Goal: Check status: Check status

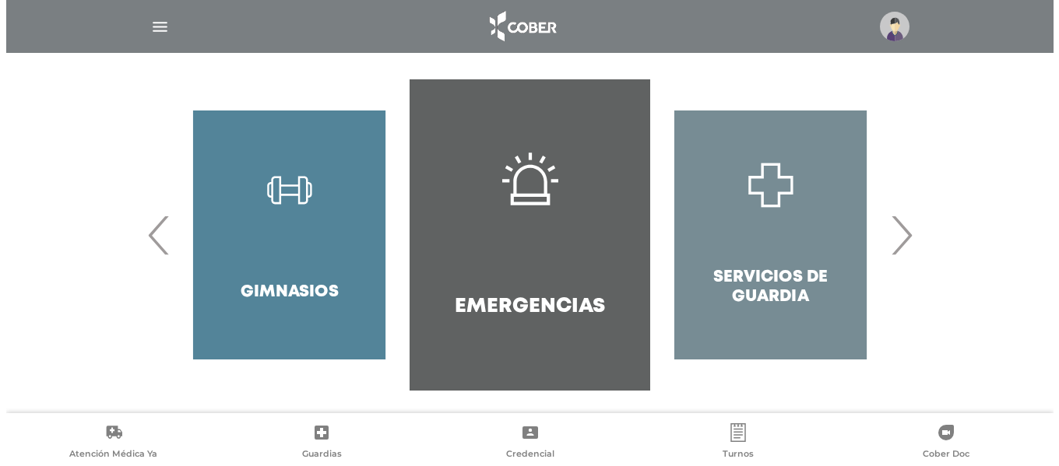
scroll to position [333, 0]
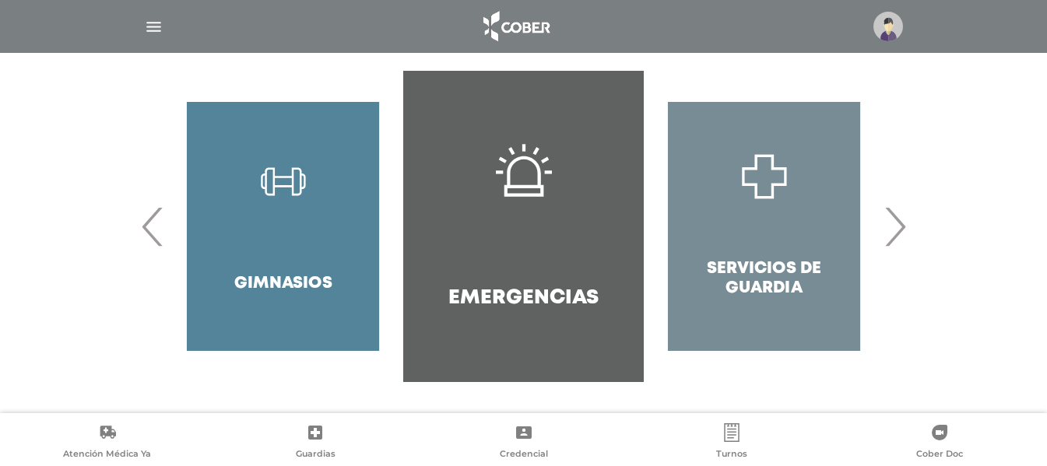
click at [904, 233] on span "›" at bounding box center [895, 226] width 30 height 84
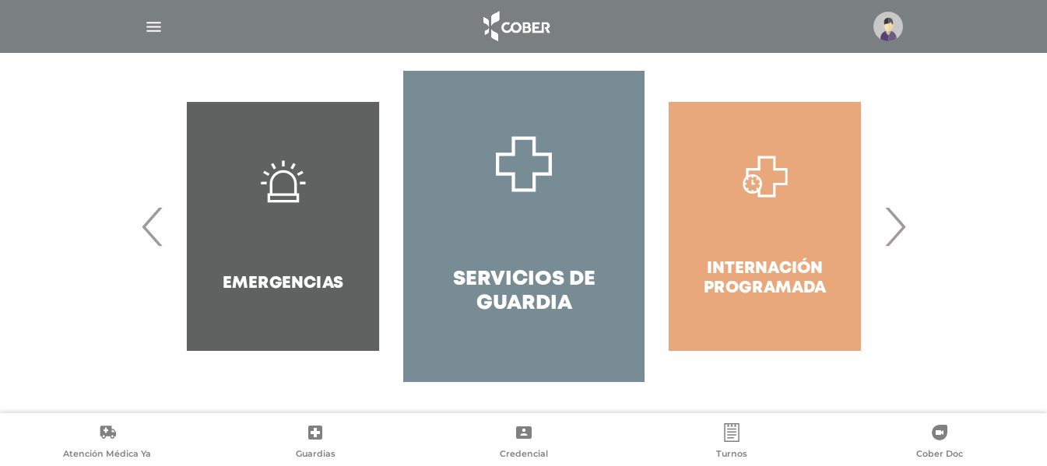
click at [897, 232] on span "›" at bounding box center [895, 226] width 30 height 84
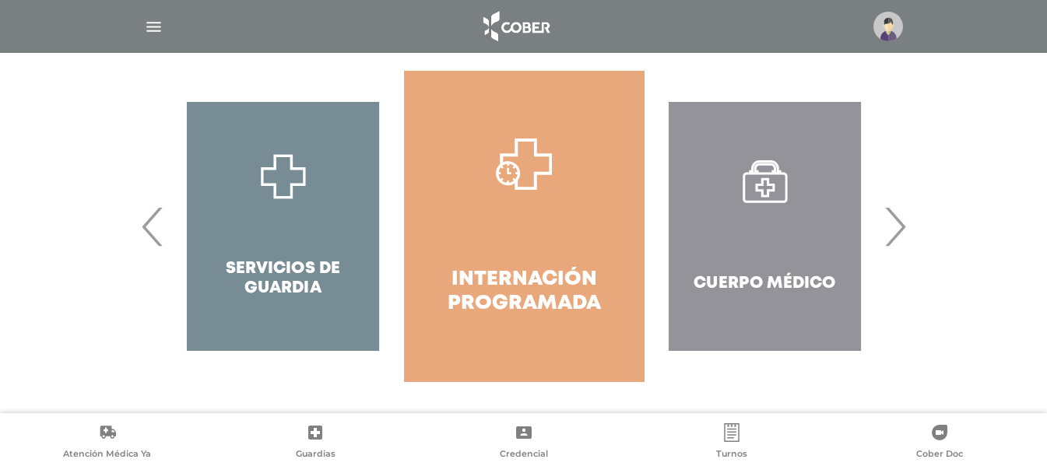
click at [897, 232] on span "›" at bounding box center [895, 226] width 30 height 84
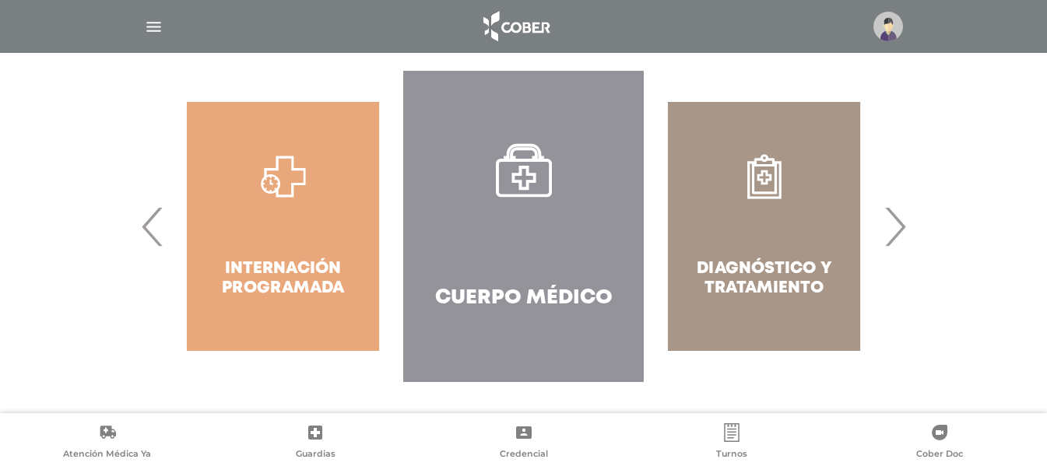
click at [157, 26] on img "button" at bounding box center [153, 26] width 19 height 19
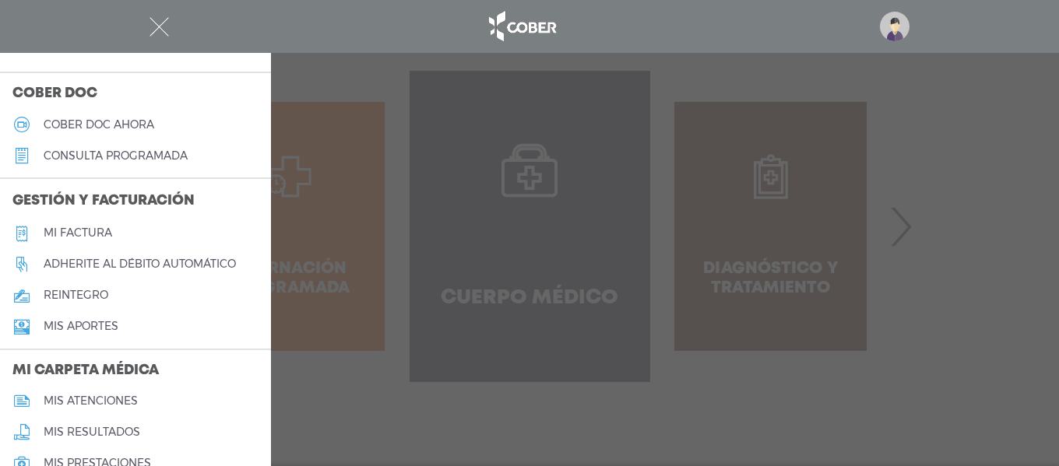
scroll to position [423, 0]
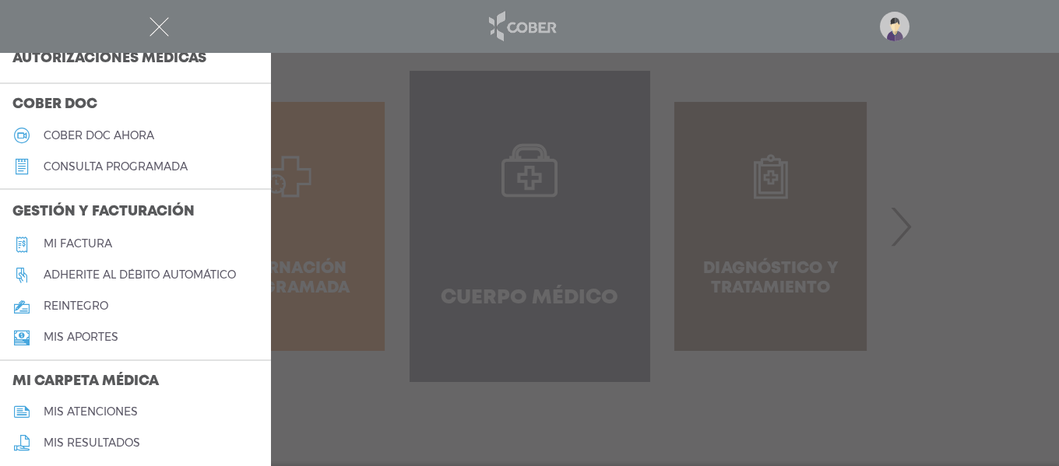
click at [494, 30] on img at bounding box center [521, 26] width 82 height 37
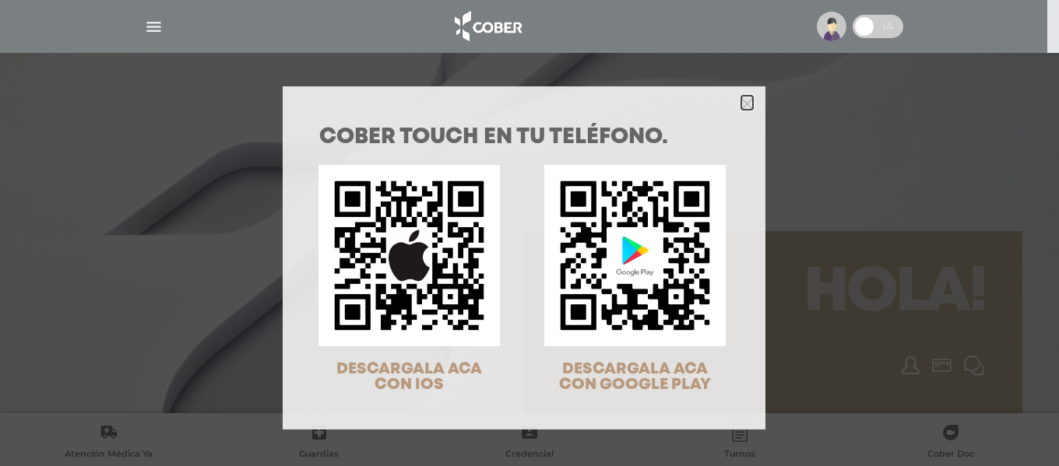
click at [746, 111] on icon "Close" at bounding box center [747, 102] width 12 height 17
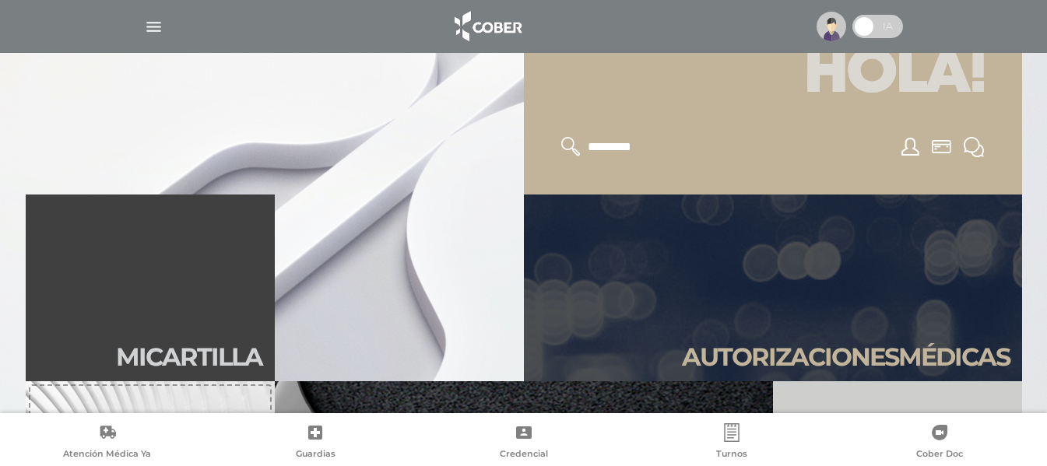
scroll to position [311, 0]
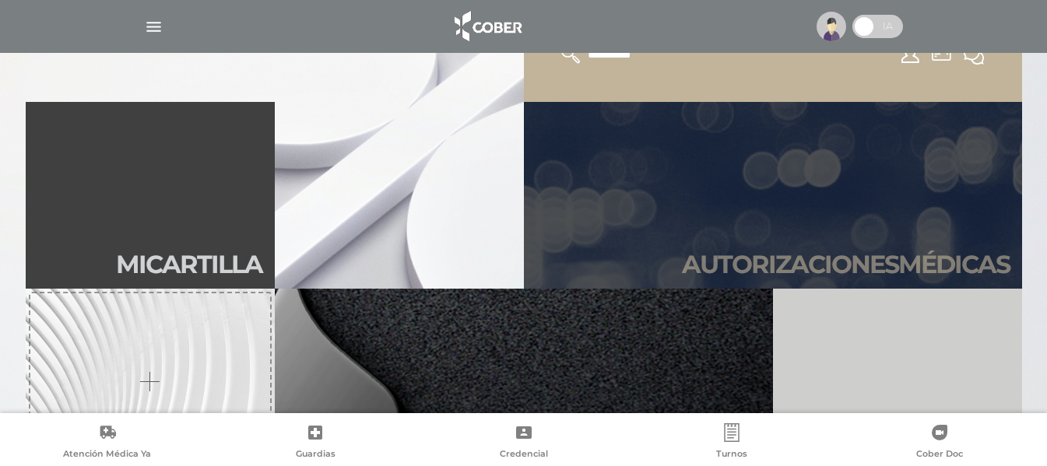
click at [799, 253] on h2 "Autori zaciones médicas" at bounding box center [846, 265] width 328 height 30
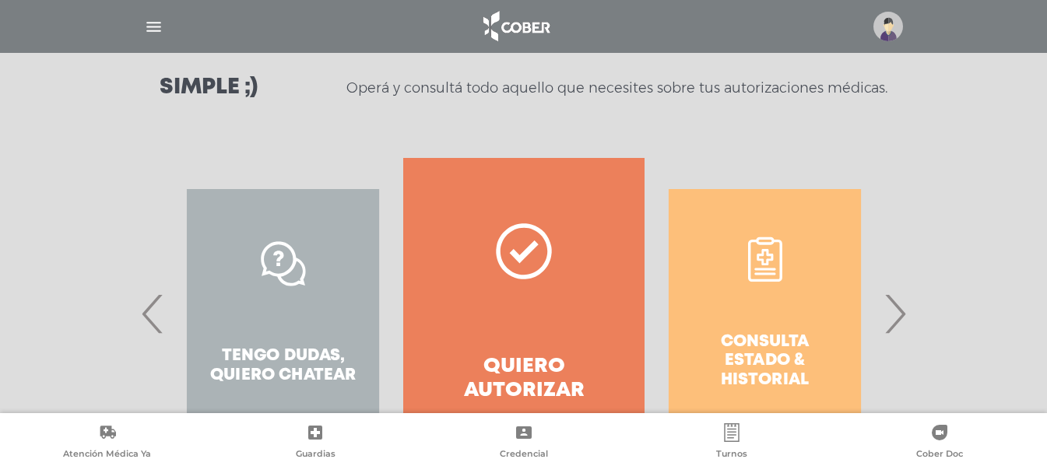
scroll to position [233, 0]
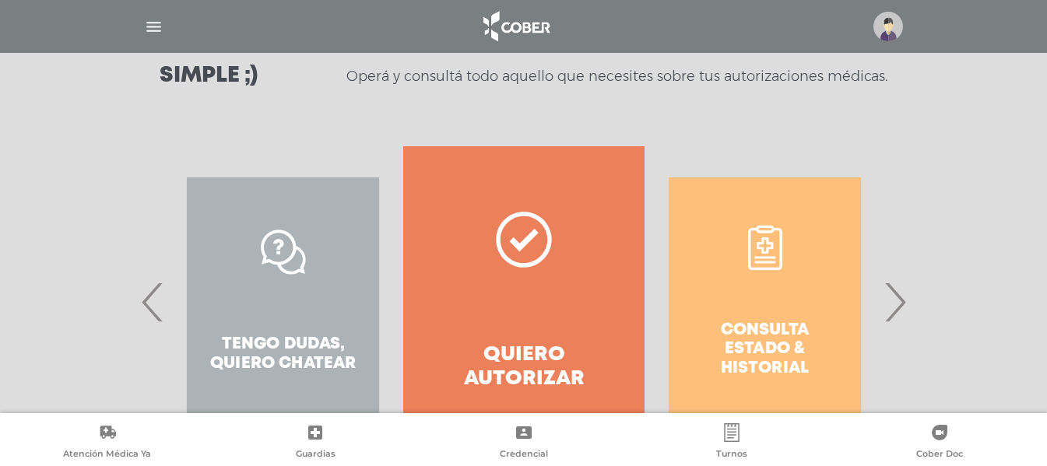
click at [890, 304] on span "›" at bounding box center [895, 302] width 30 height 84
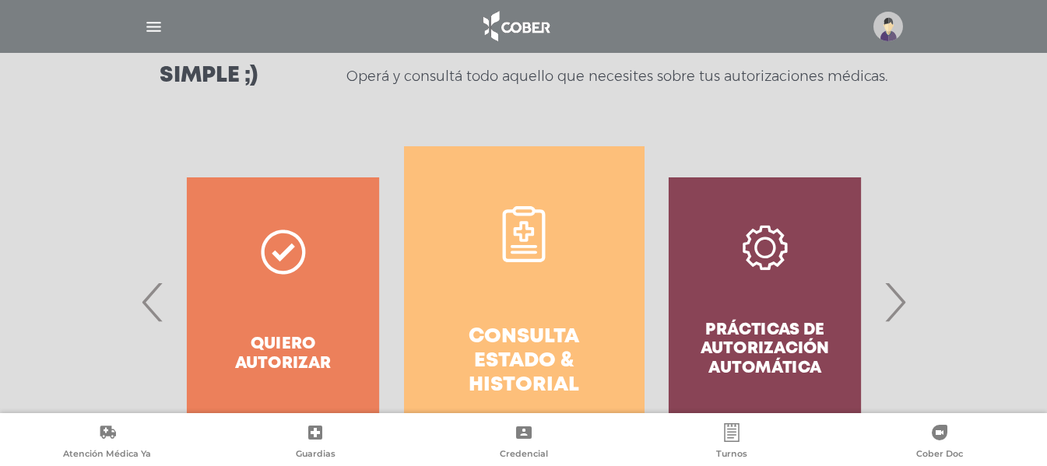
click at [525, 349] on h4 "Consulta estado & historial" at bounding box center [524, 361] width 184 height 73
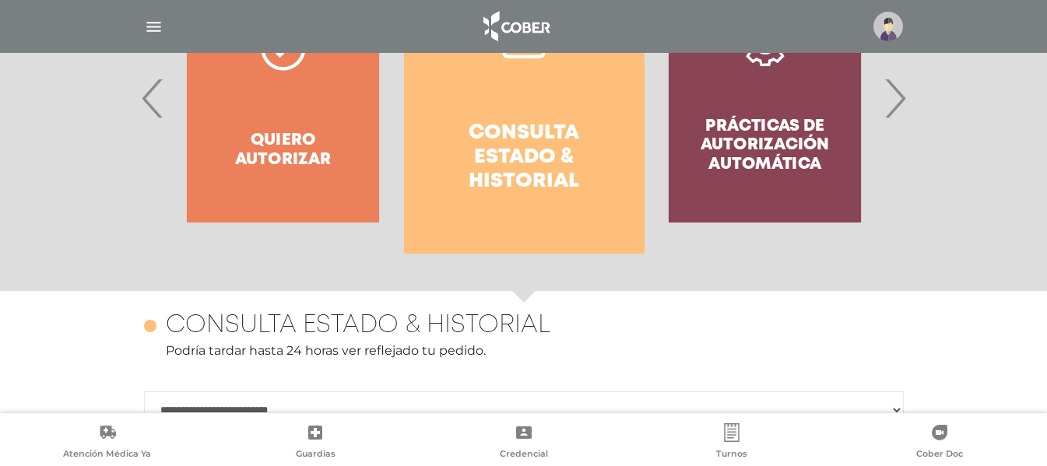
scroll to position [676, 0]
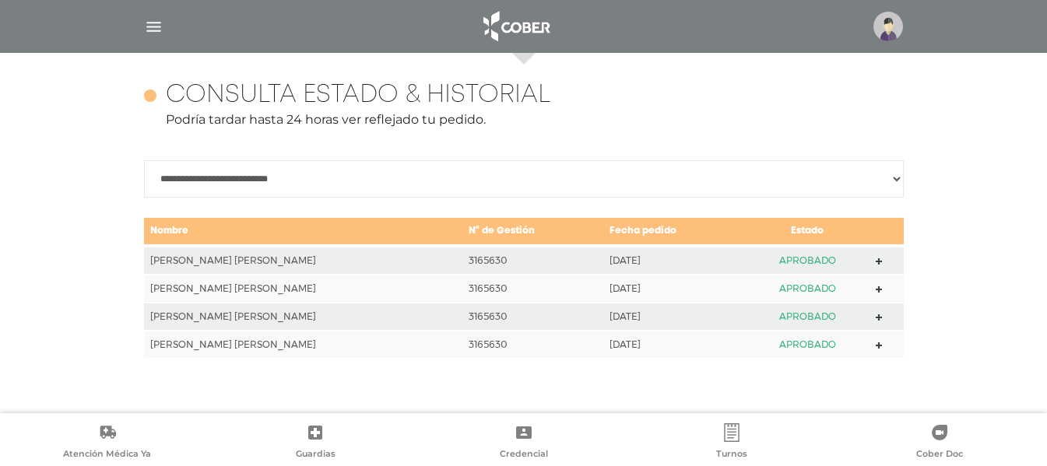
click at [876, 262] on polygon at bounding box center [879, 261] width 7 height 7
click at [876, 291] on icon at bounding box center [879, 289] width 7 height 7
